Goal: Complete application form: Complete application form

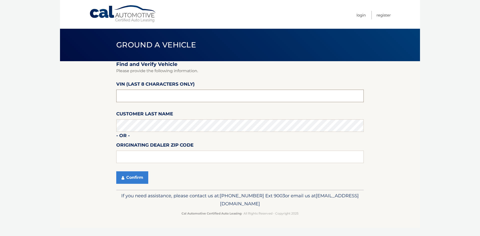
click at [128, 97] on input "text" at bounding box center [240, 96] width 248 height 13
type input "NT******"
click at [127, 156] on input "text" at bounding box center [240, 157] width 248 height 13
type input "07866"
click at [119, 178] on button "Confirm" at bounding box center [132, 178] width 32 height 13
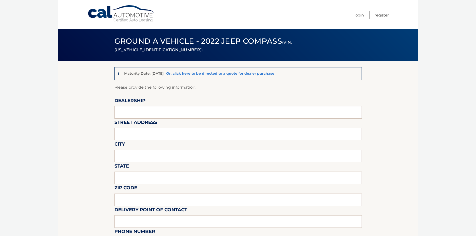
click at [155, 111] on input "text" at bounding box center [239, 112] width 248 height 13
type input "Dover Dodge"
type input "396 US 46"
type input "Rockaway"
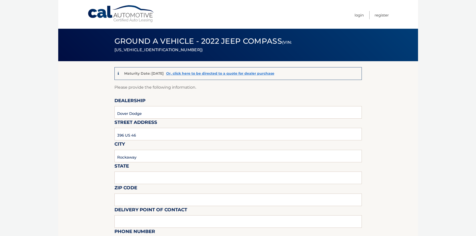
type input "NJ"
type input "07866"
type input "KEVIN K Zidlick"
type input "9733667000"
type input "kzny@yahoo.com"
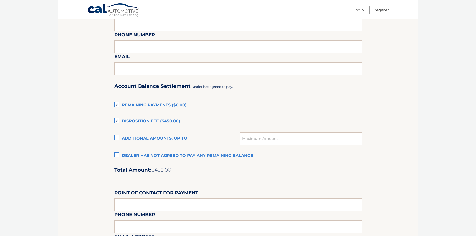
scroll to position [300, 0]
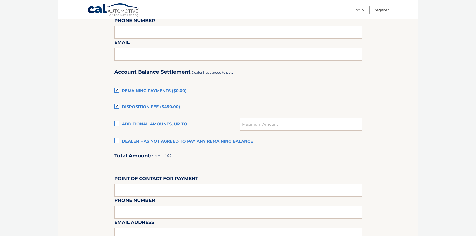
click at [116, 107] on label "Disposition Fee ($450.00)" at bounding box center [239, 107] width 248 height 10
click at [0, 0] on input "Disposition Fee ($450.00)" at bounding box center [0, 0] width 0 height 0
drag, startPoint x: 113, startPoint y: 89, endPoint x: 116, endPoint y: 91, distance: 3.0
click at [116, 91] on section "Maturity Date: 01/10/2026 Or, click here to be directed to a quote for dealer p…" at bounding box center [238, 35] width 360 height 548
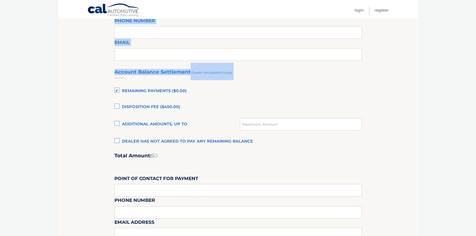
click at [117, 92] on label "Remaining Payments ($0.00)" at bounding box center [239, 91] width 248 height 10
click at [0, 0] on input "Remaining Payments ($0.00)" at bounding box center [0, 0] width 0 height 0
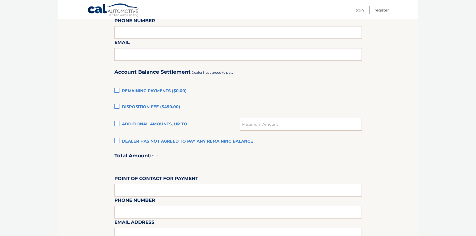
click at [119, 141] on label "Dealer has not agreed to pay any remaining balance" at bounding box center [239, 142] width 248 height 10
click at [0, 0] on input "Dealer has not agreed to pay any remaining balance" at bounding box center [0, 0] width 0 height 0
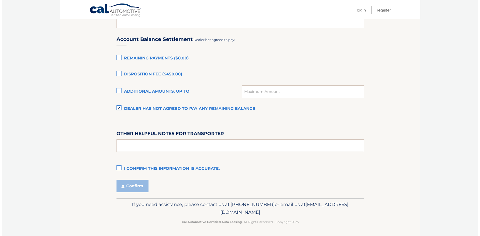
scroll to position [333, 0]
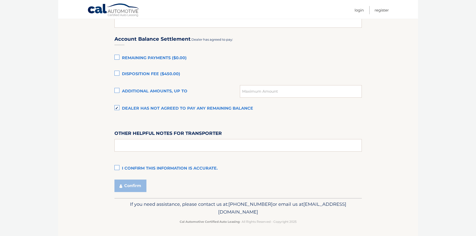
click at [120, 169] on label "I confirm this information is accurate." at bounding box center [239, 169] width 248 height 10
click at [0, 0] on input "I confirm this information is accurate." at bounding box center [0, 0] width 0 height 0
click at [133, 188] on button "Confirm" at bounding box center [131, 186] width 32 height 13
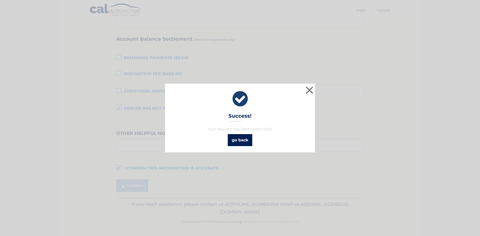
click at [249, 139] on link "go back" at bounding box center [240, 140] width 25 height 12
